Goal: Information Seeking & Learning: Learn about a topic

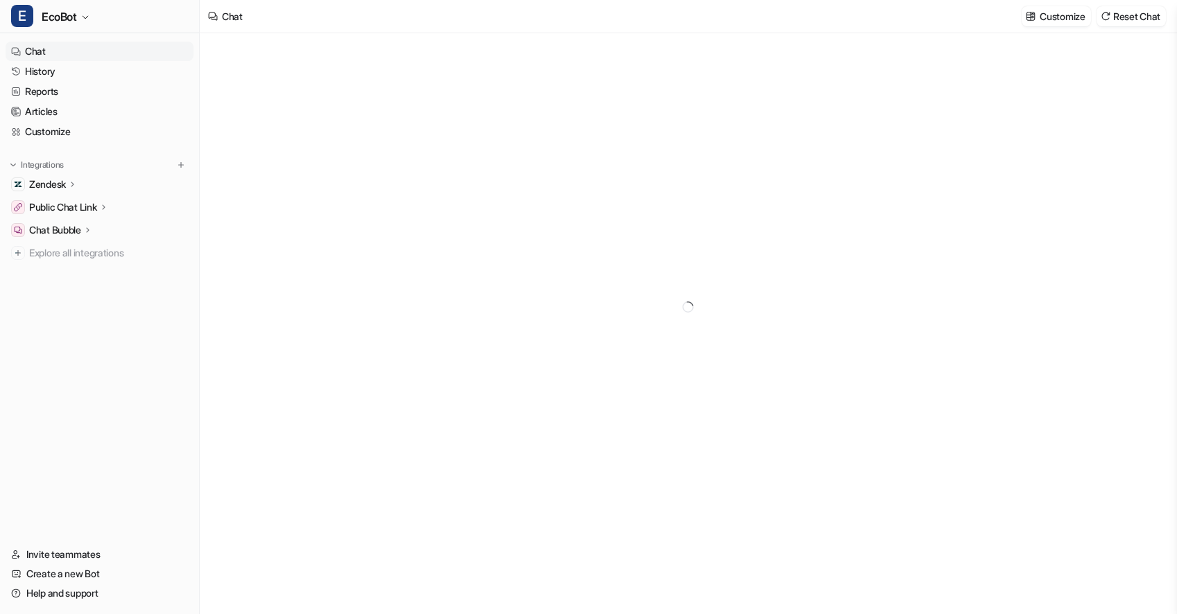
type textarea "**********"
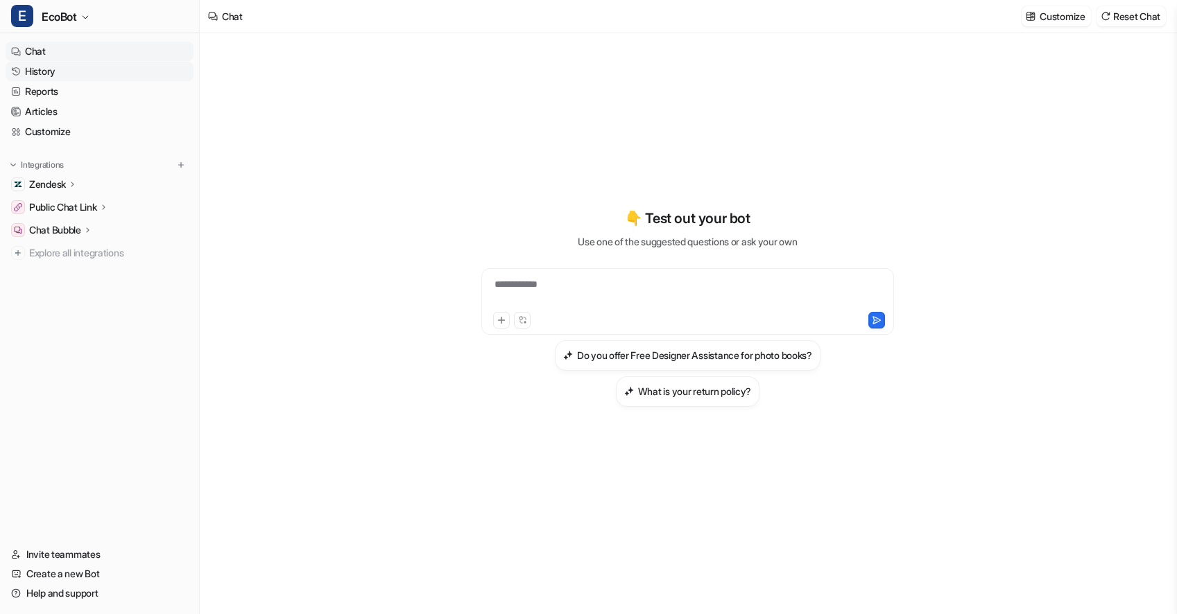
click at [85, 74] on link "History" at bounding box center [100, 71] width 188 height 19
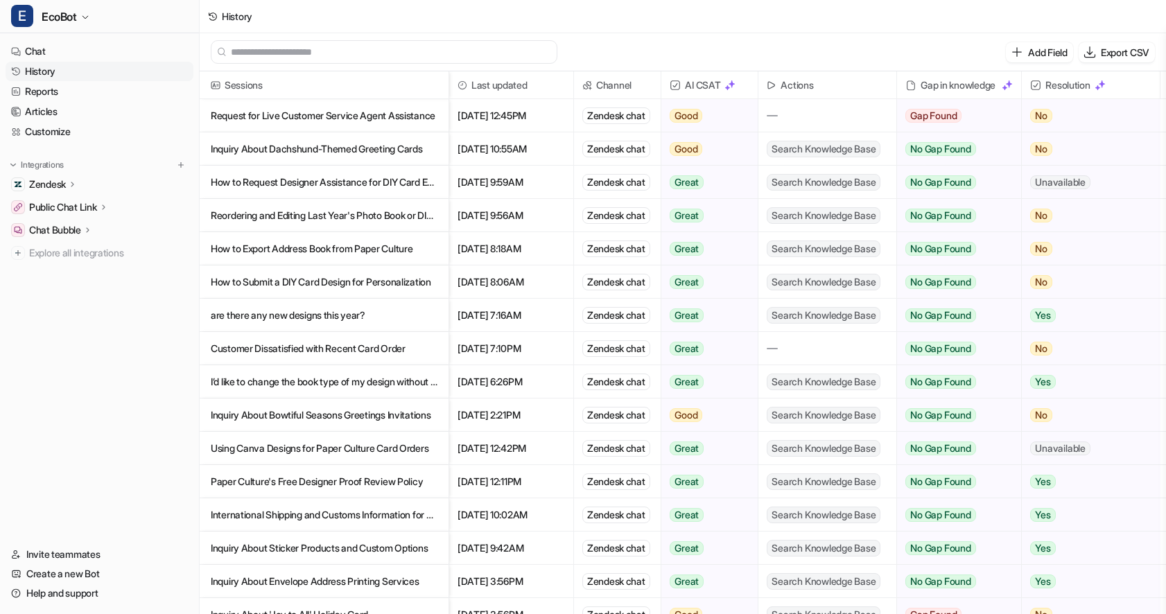
click at [386, 113] on p "Request for Live Customer Service Agent Assistance" at bounding box center [324, 115] width 227 height 33
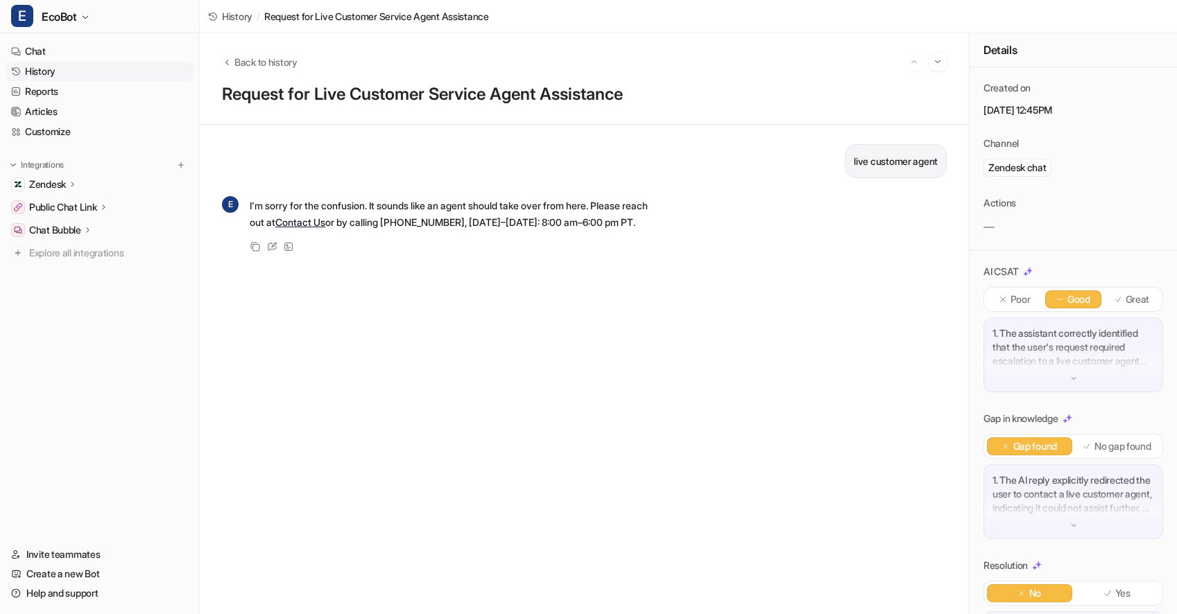
click at [1032, 346] on p "1. The assistant correctly identified that the user's request required escalati…" at bounding box center [1073, 348] width 162 height 42
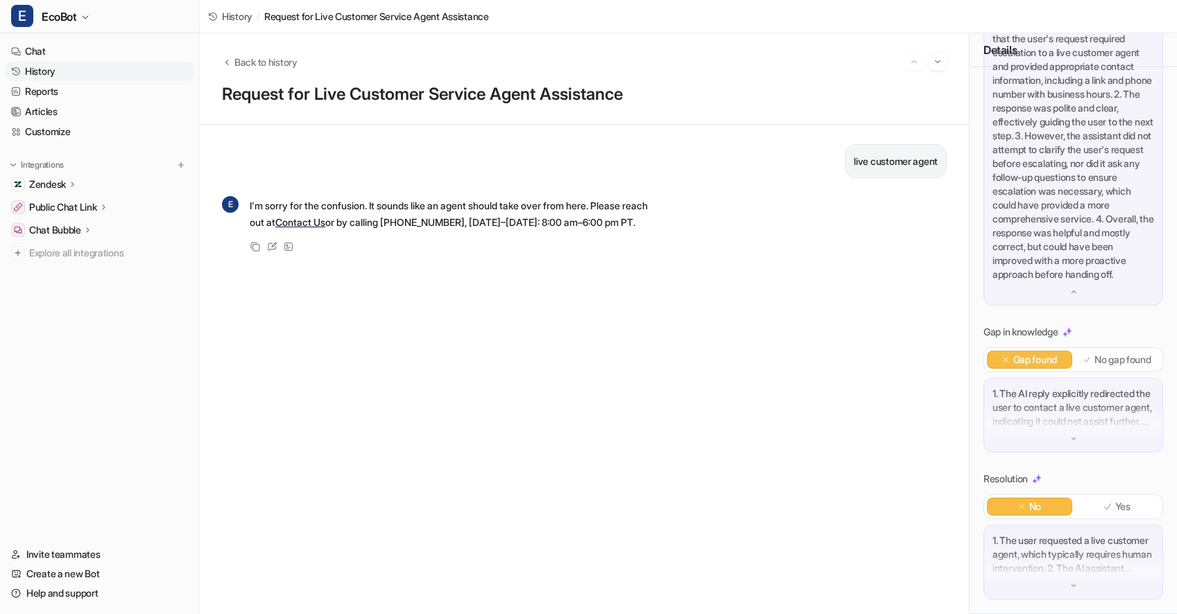
scroll to position [364, 0]
click at [1046, 425] on p "1. The AI reply explicitly redirected the user to contact a live customer agent…" at bounding box center [1073, 408] width 162 height 42
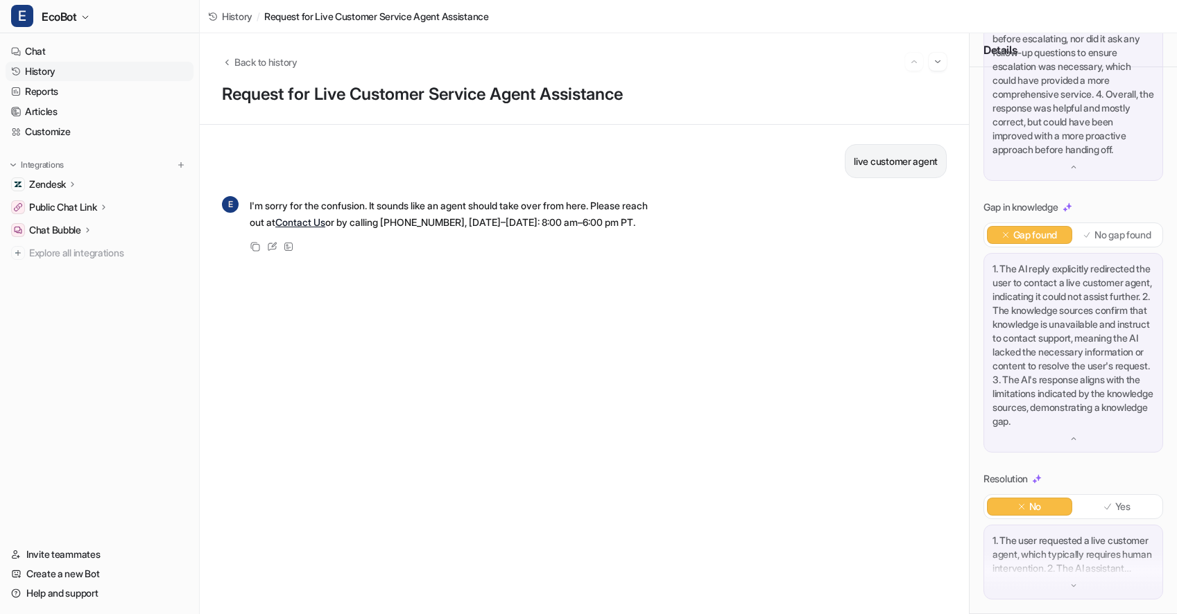
scroll to position [517, 0]
click at [1095, 566] on p "1. The user requested a live customer agent, which typically requires human int…" at bounding box center [1073, 555] width 162 height 42
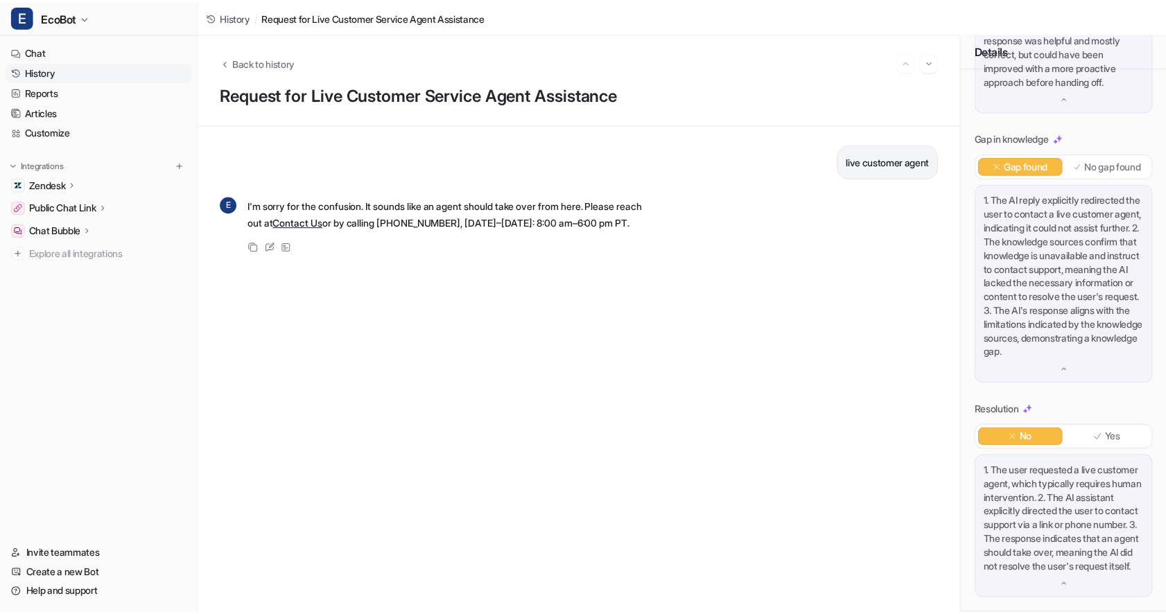
scroll to position [614, 0]
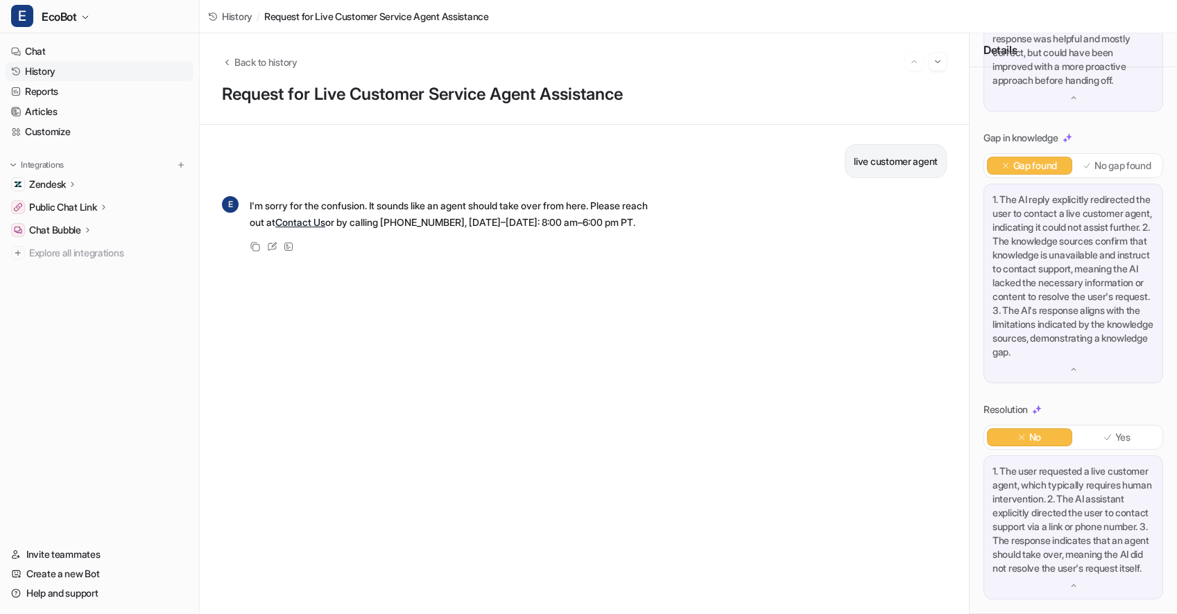
click at [77, 71] on link "History" at bounding box center [100, 71] width 188 height 19
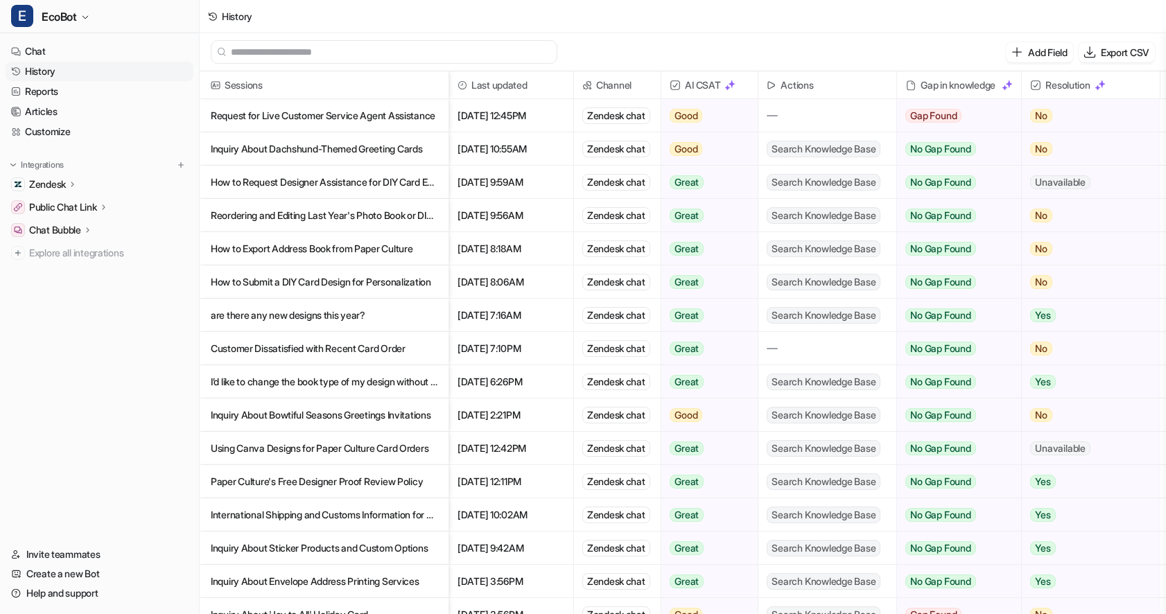
click at [327, 53] on input "text" at bounding box center [390, 52] width 319 height 22
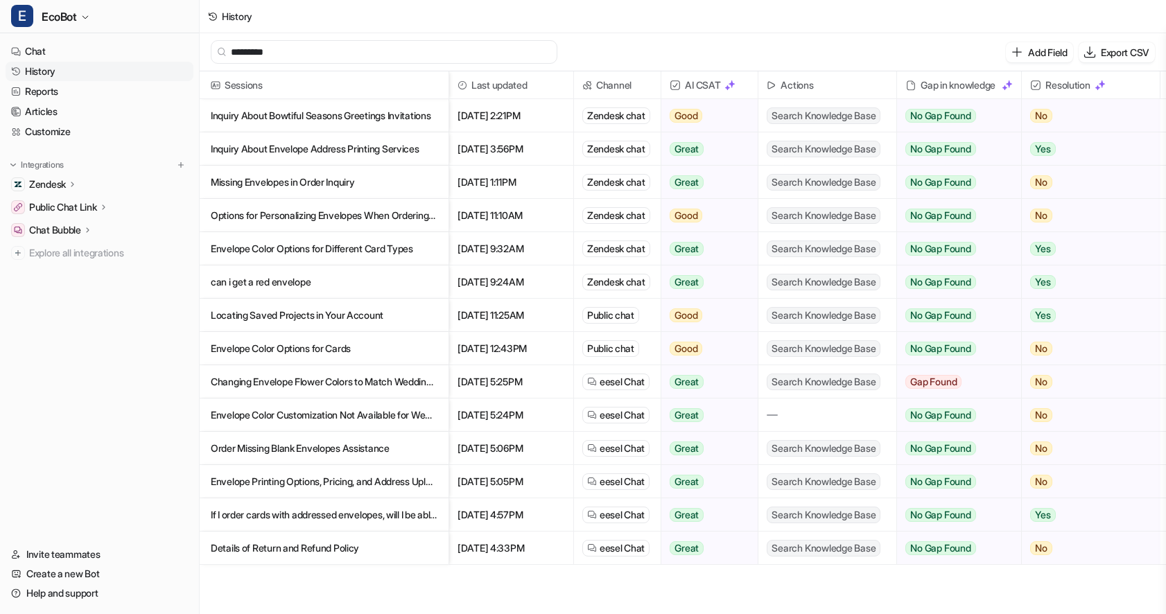
type input "*********"
click at [98, 69] on link "History" at bounding box center [100, 71] width 188 height 19
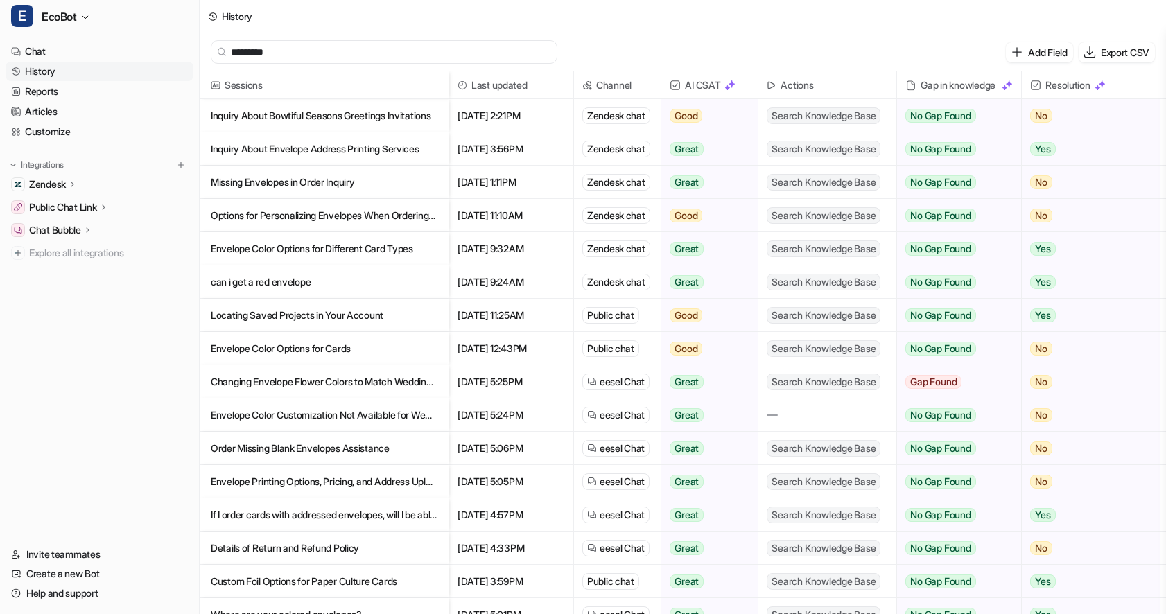
click at [286, 55] on input "*********" at bounding box center [390, 52] width 319 height 22
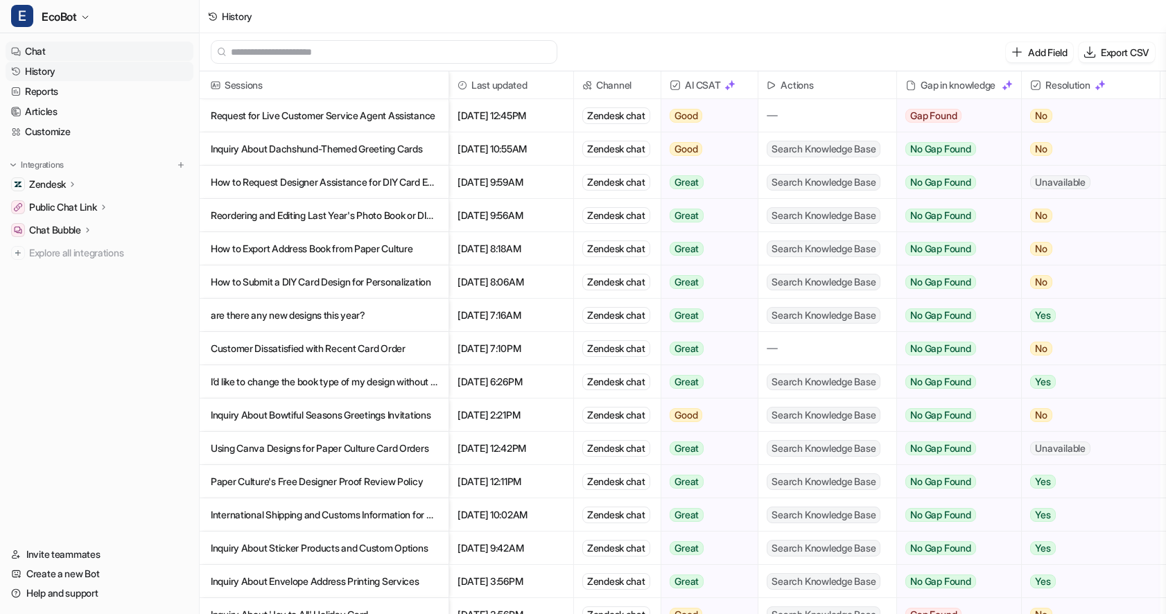
click at [76, 56] on link "Chat" at bounding box center [100, 51] width 188 height 19
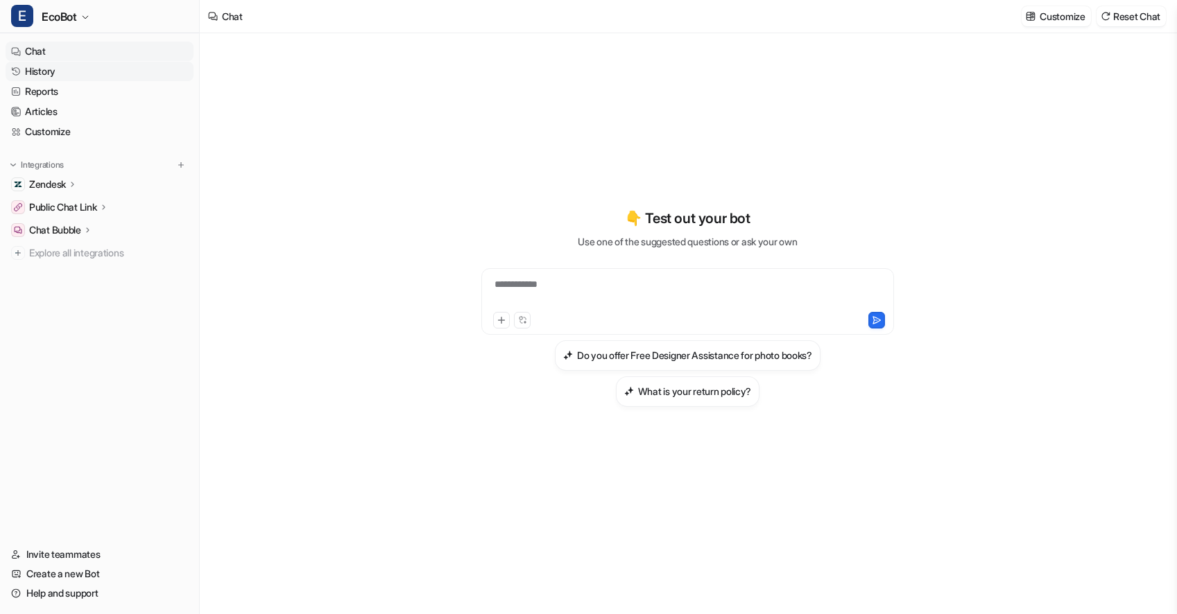
click at [81, 69] on link "History" at bounding box center [100, 71] width 188 height 19
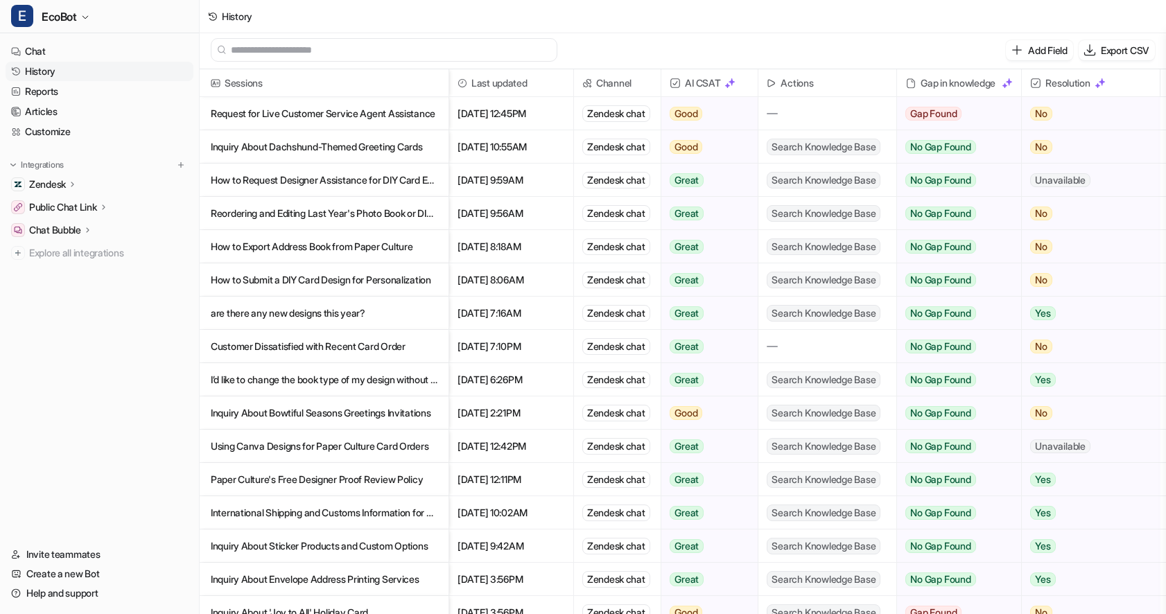
scroll to position [2, 0]
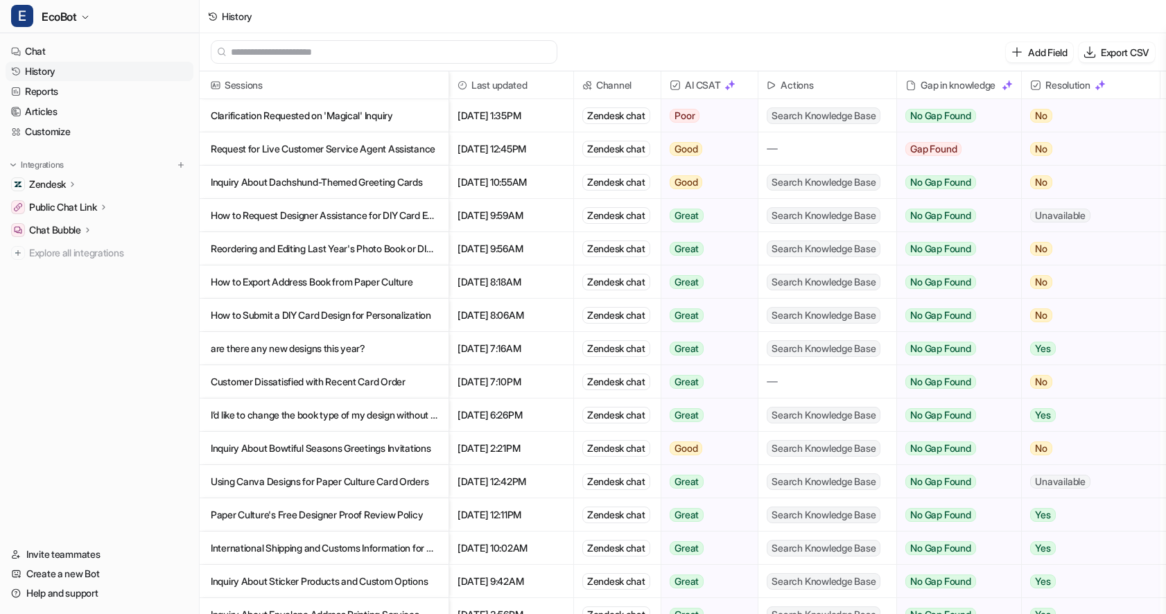
click at [432, 110] on p "Clarification Requested on 'Magical' Inquiry" at bounding box center [324, 115] width 227 height 33
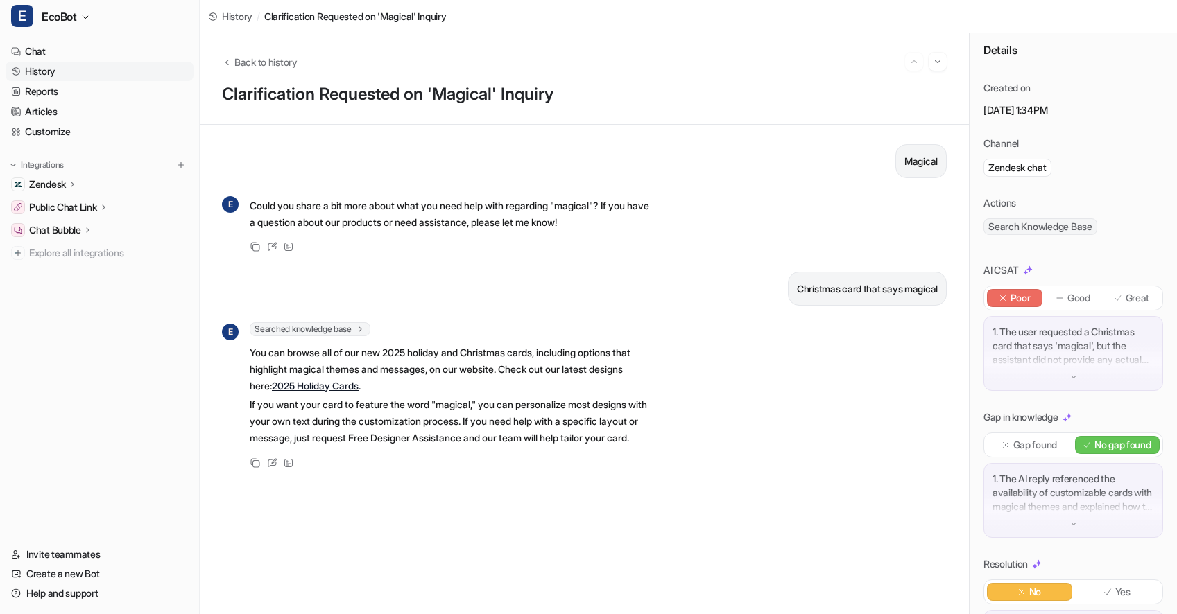
click at [1025, 342] on p "1. The user requested a Christmas card that says 'magical', but the assistant d…" at bounding box center [1073, 346] width 162 height 42
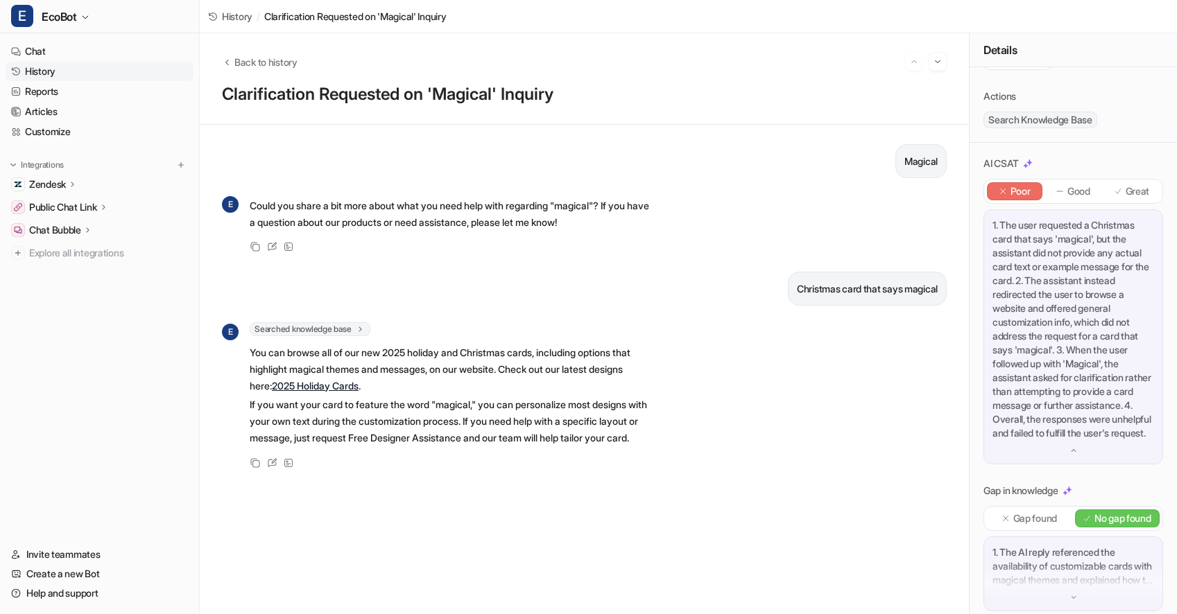
scroll to position [109, 0]
click at [69, 73] on link "History" at bounding box center [100, 71] width 188 height 19
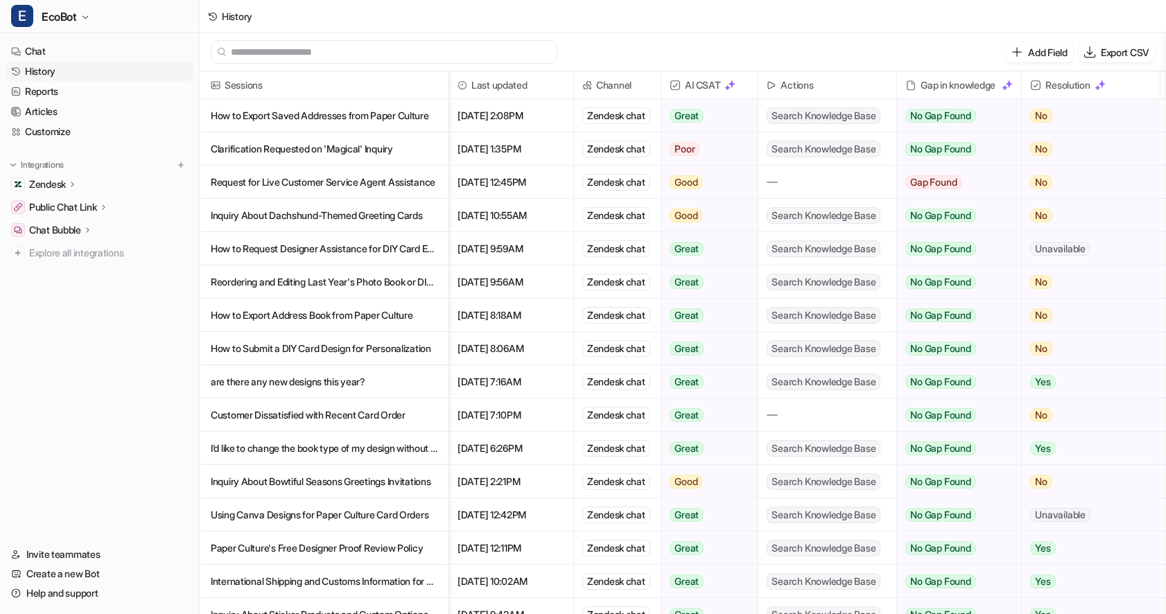
click at [422, 118] on p "How to Export Saved Addresses from Paper Culture" at bounding box center [324, 115] width 227 height 33
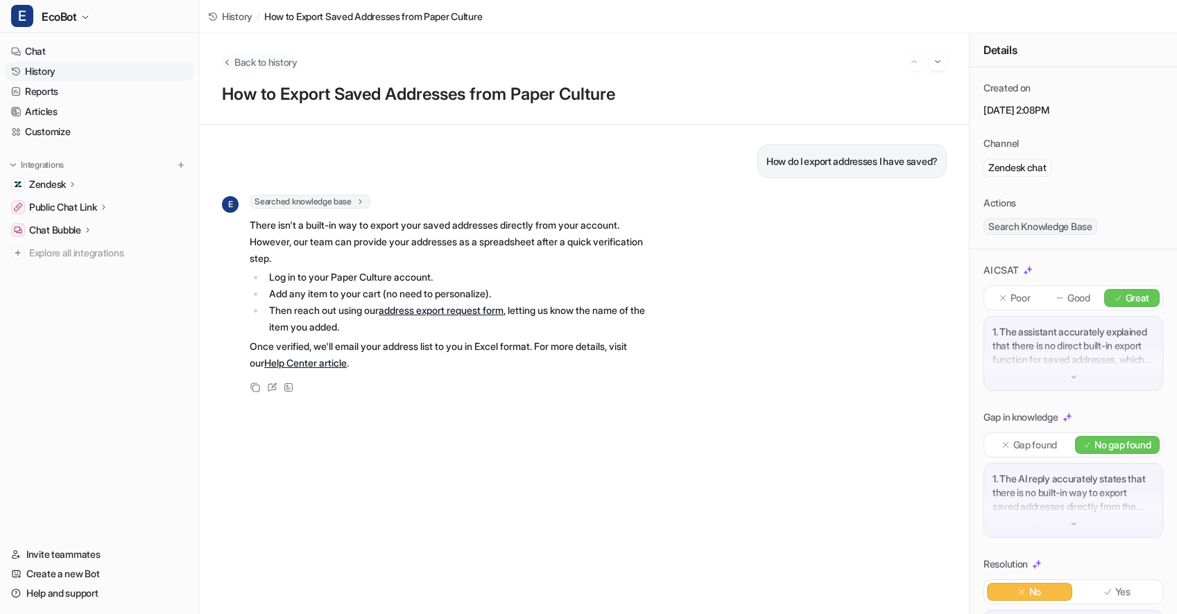
click at [262, 62] on span "Back to history" at bounding box center [265, 62] width 63 height 15
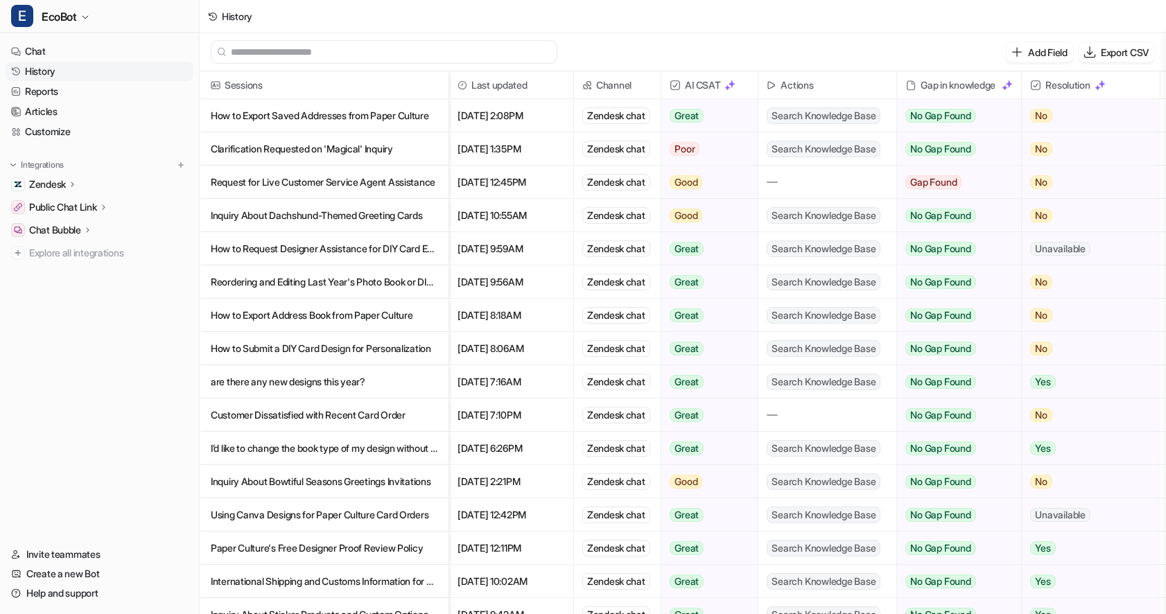
click at [408, 385] on p "are there any new designs this year?" at bounding box center [324, 381] width 227 height 33
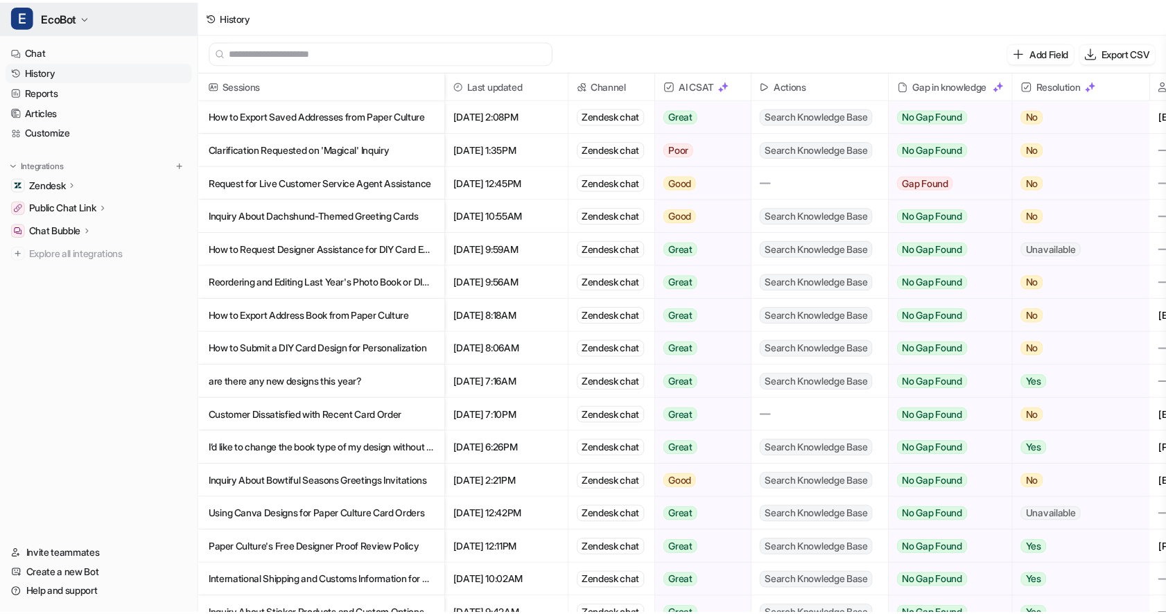
scroll to position [2, 0]
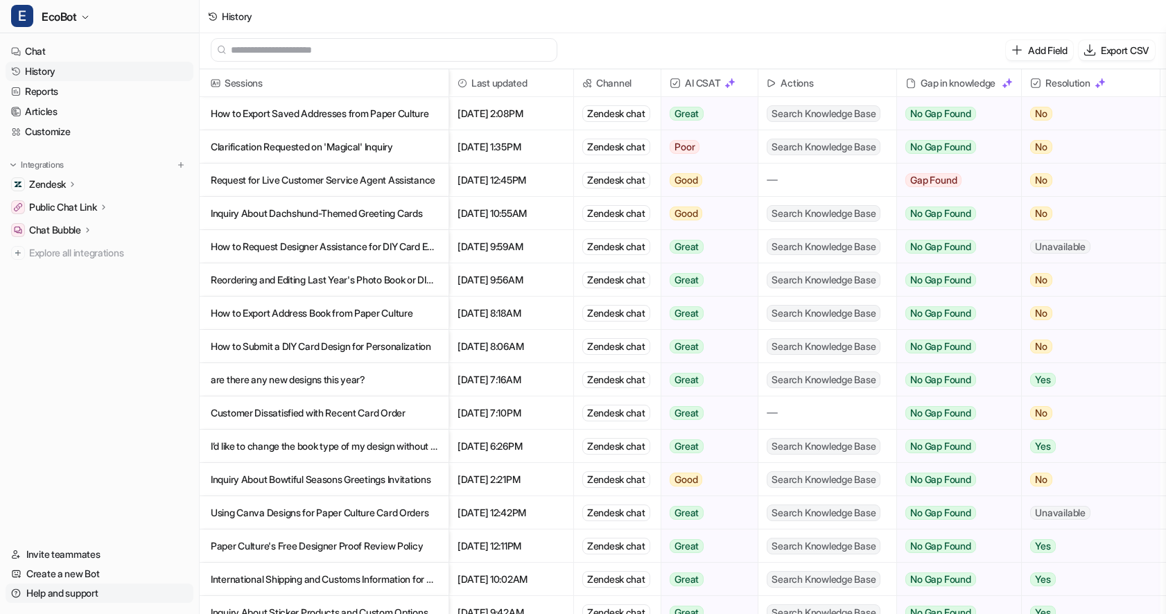
click at [81, 594] on link "Help and support" at bounding box center [100, 593] width 188 height 19
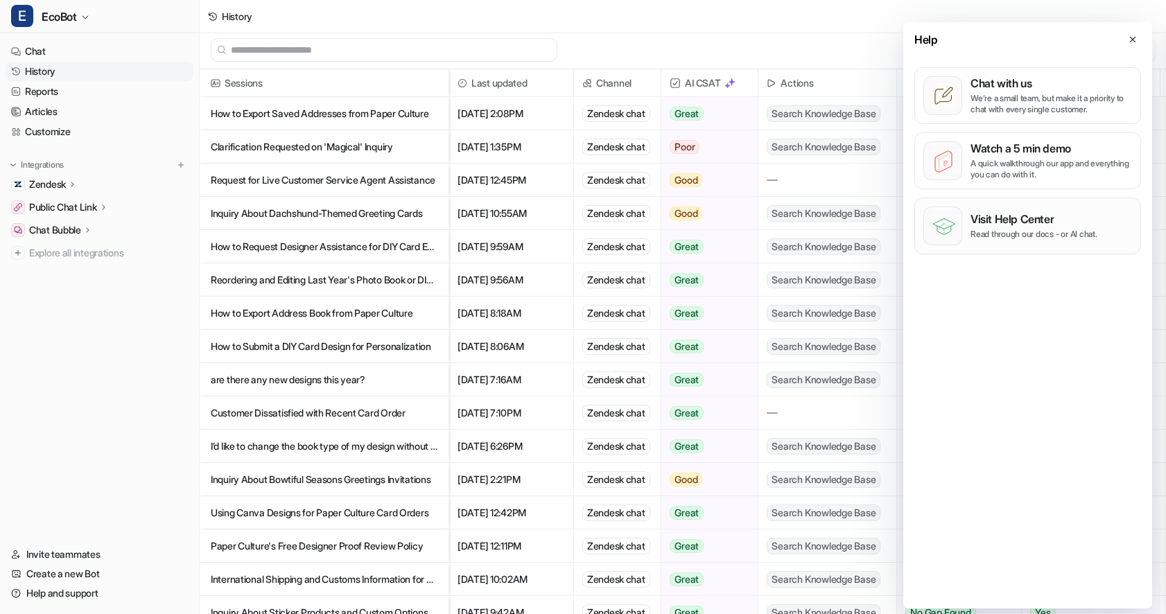
click at [1026, 239] on p "Read through our docs - or AI chat." at bounding box center [1034, 234] width 127 height 11
click at [1130, 42] on icon at bounding box center [1133, 40] width 10 height 10
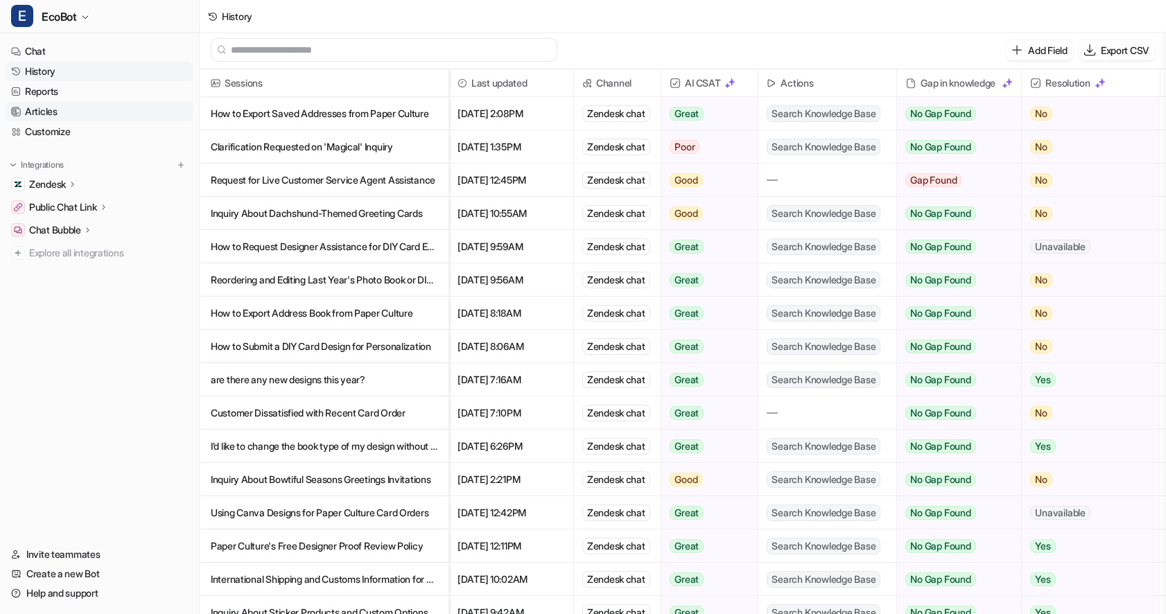
click at [72, 112] on link "Articles" at bounding box center [100, 111] width 188 height 19
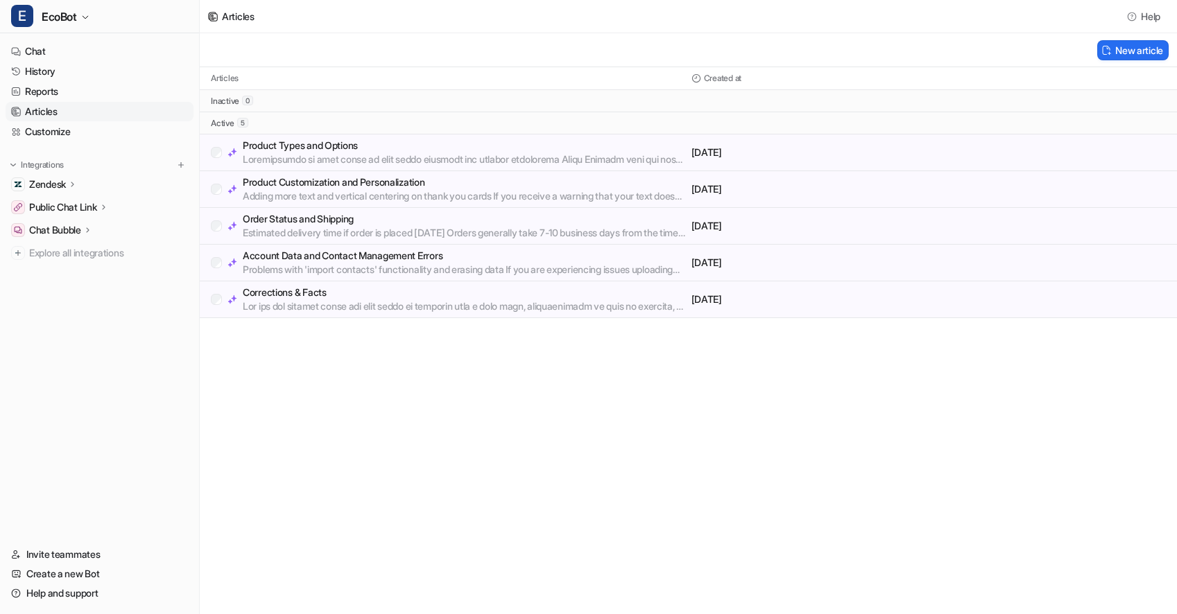
click at [378, 301] on p at bounding box center [464, 307] width 443 height 14
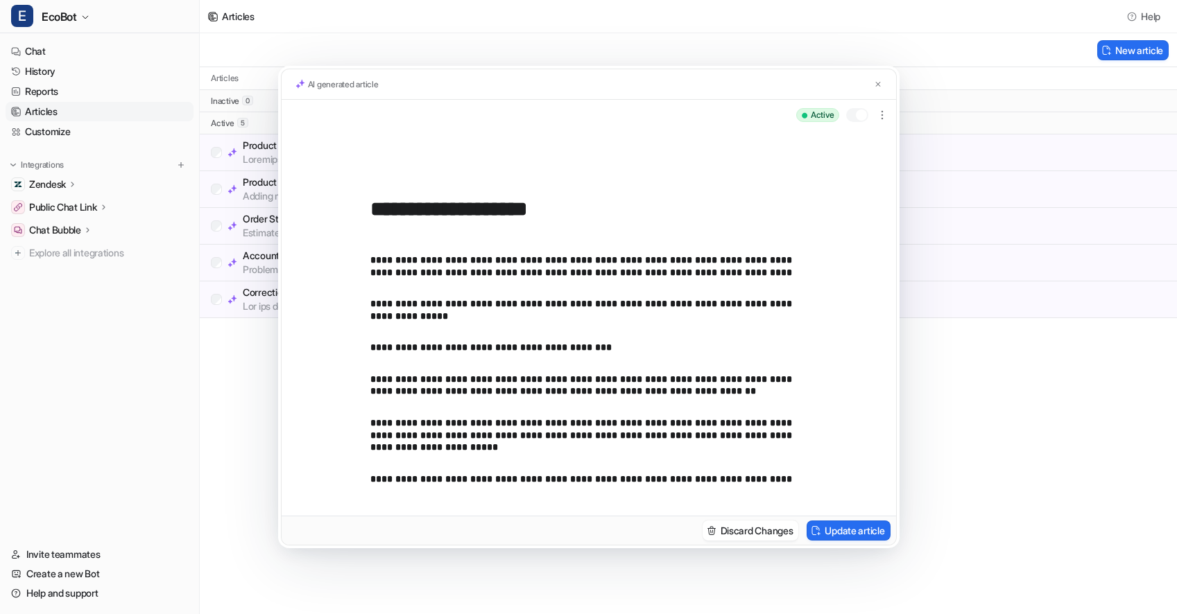
scroll to position [88, 0]
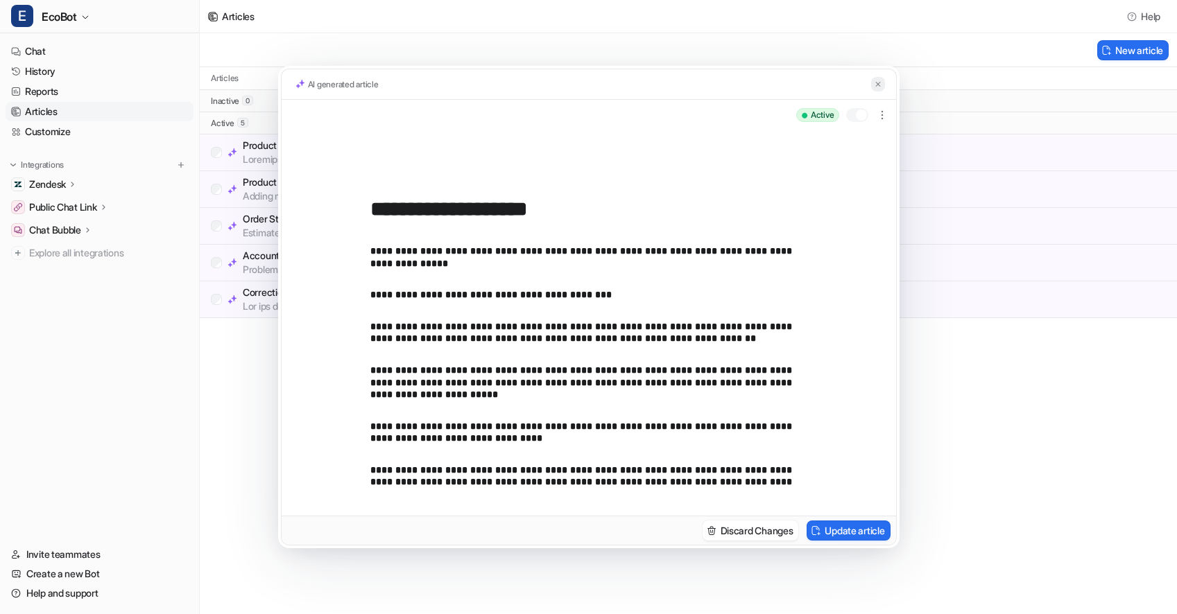
click at [874, 85] on img at bounding box center [878, 84] width 8 height 9
